Goal: Transaction & Acquisition: Download file/media

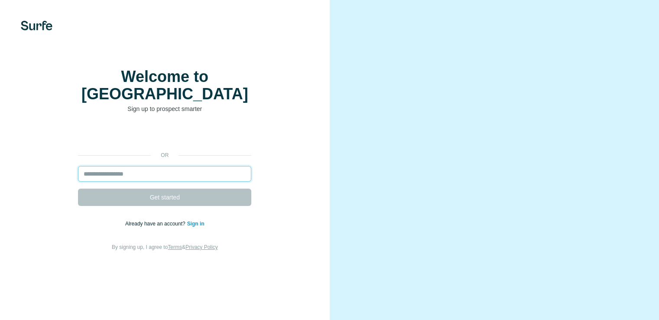
click at [130, 178] on input "email" at bounding box center [164, 174] width 173 height 16
type input "**********"
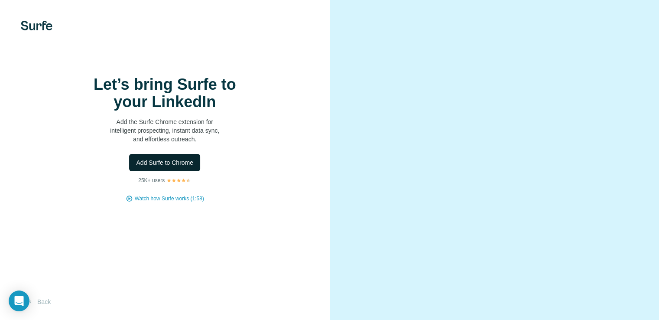
click at [170, 171] on button "Add Surfe to Chrome" at bounding box center [164, 162] width 71 height 17
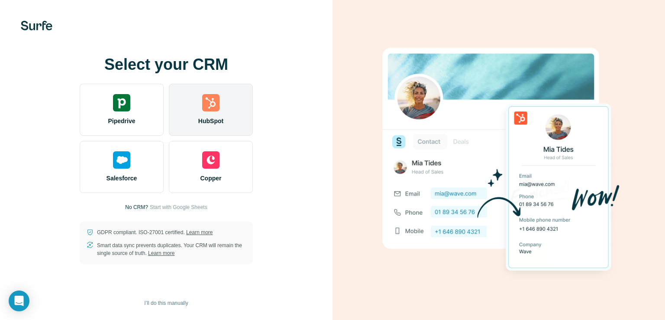
click at [184, 118] on div "HubSpot" at bounding box center [211, 110] width 84 height 52
